Goal: Transaction & Acquisition: Subscribe to service/newsletter

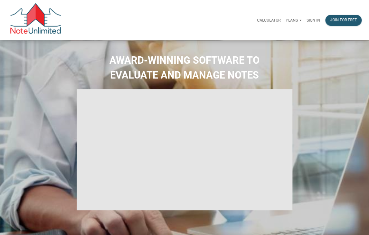
type input "Introduction to new features"
select select
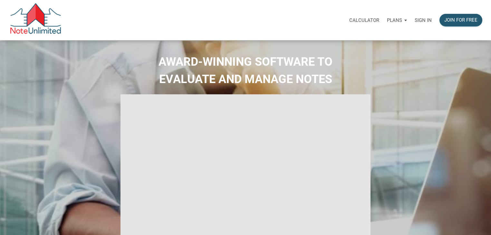
click at [369, 23] on div "Sign in" at bounding box center [422, 20] width 25 height 20
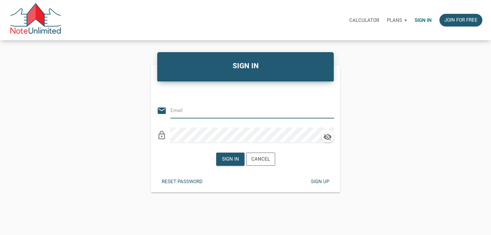
click at [220, 111] on input "email" at bounding box center [247, 110] width 154 height 14
type input "[EMAIL_ADDRESS][DOMAIN_NAME]"
click at [230, 160] on div "Sign in" at bounding box center [229, 158] width 17 height 7
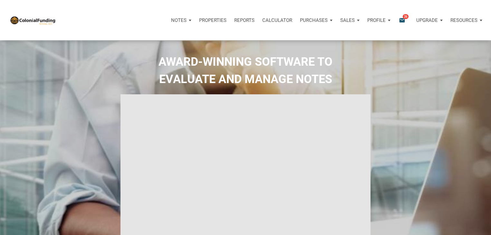
type input "Introduction to new features"
select select
